Goal: Task Accomplishment & Management: Use online tool/utility

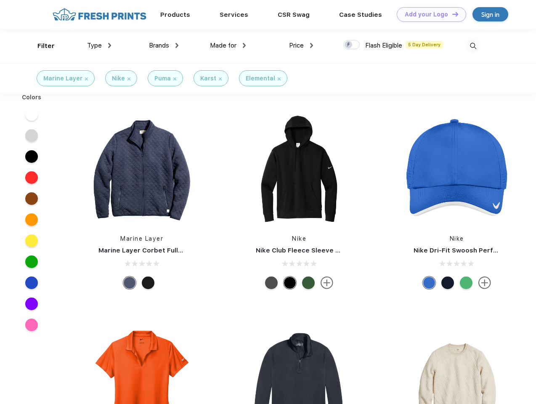
click at [429, 14] on link "Add your Logo Design Tool" at bounding box center [431, 14] width 69 height 15
click at [0, 0] on div "Design Tool" at bounding box center [0, 0] width 0 height 0
click at [452, 14] on link "Add your Logo Design Tool" at bounding box center [431, 14] width 69 height 15
click at [40, 46] on div "Filter" at bounding box center [45, 46] width 17 height 10
click at [99, 45] on span "Type" at bounding box center [94, 46] width 15 height 8
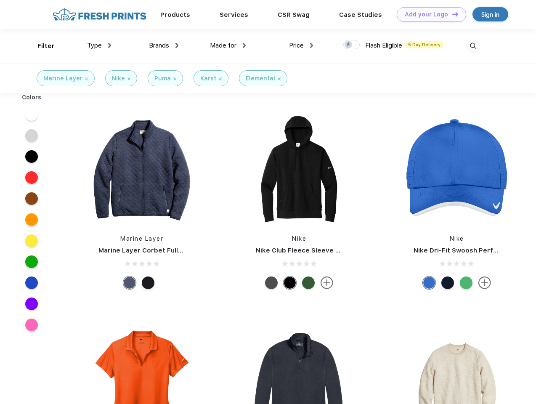
click at [164, 45] on span "Brands" at bounding box center [159, 46] width 20 height 8
click at [228, 45] on span "Made for" at bounding box center [223, 46] width 27 height 8
click at [302, 45] on span "Price" at bounding box center [296, 46] width 15 height 8
click at [352, 45] on div at bounding box center [352, 44] width 16 height 9
click at [349, 45] on input "checkbox" at bounding box center [346, 42] width 5 height 5
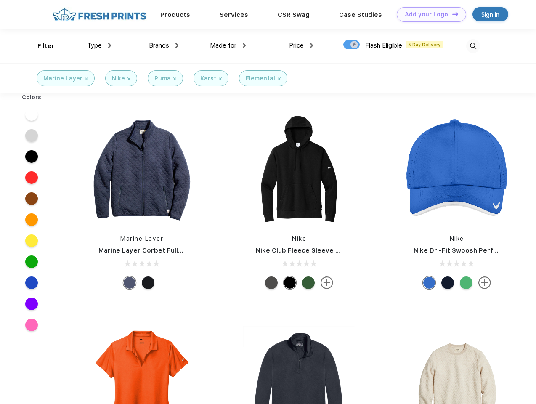
click at [473, 46] on img at bounding box center [474, 46] width 14 height 14
